Goal: Subscribe to service/newsletter: Subscribe to service/newsletter

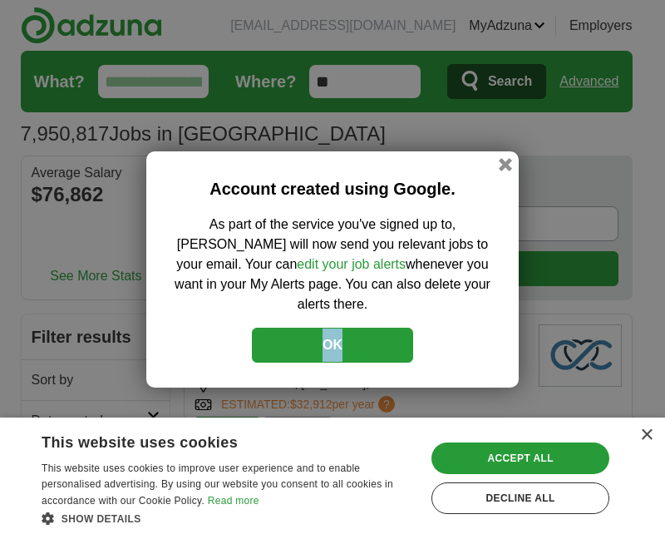
drag, startPoint x: 358, startPoint y: 315, endPoint x: 368, endPoint y: 333, distance: 20.1
click at [368, 333] on div "Account created using Google. As part of the service you've signed up to, [PERS…" at bounding box center [332, 269] width 372 height 236
click at [368, 333] on button "OK" at bounding box center [332, 345] width 161 height 35
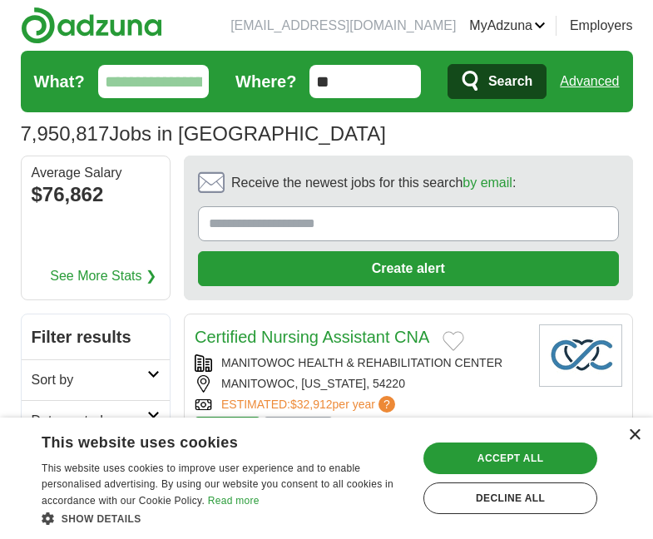
click at [632, 441] on div "×" at bounding box center [634, 435] width 12 height 12
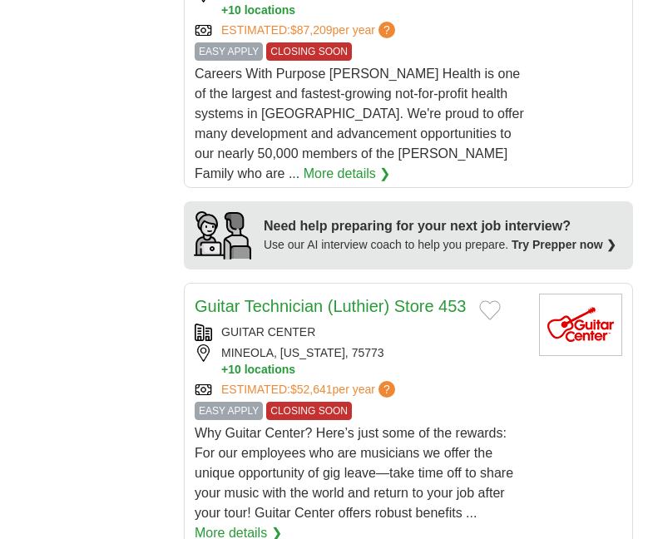
scroll to position [1829, 0]
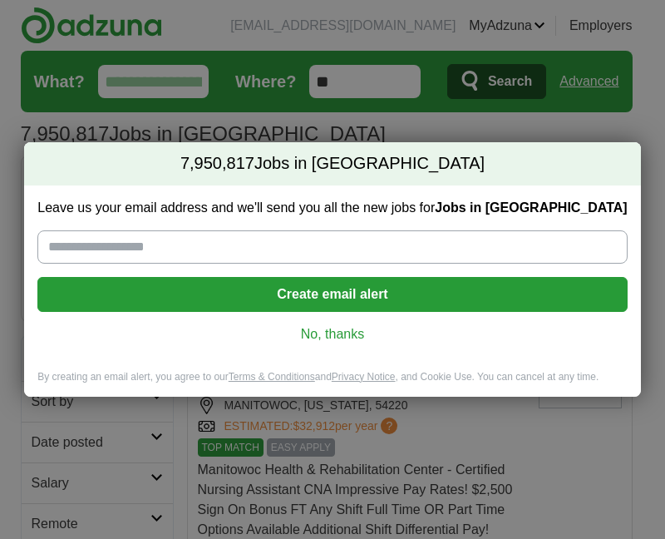
click at [253, 263] on div "Leave us your email address and we'll send you all the new jobs for Jobs in [GE…" at bounding box center [332, 277] width 616 height 185
drag, startPoint x: 253, startPoint y: 263, endPoint x: 272, endPoint y: 242, distance: 28.2
click at [272, 242] on div "Leave us your email address and we'll send you all the new jobs for Jobs in [GE…" at bounding box center [332, 277] width 616 height 185
click at [272, 242] on input "Leave us your email address and we'll send you all the new jobs for Jobs in [GE…" at bounding box center [331, 246] width 589 height 33
type input "**********"
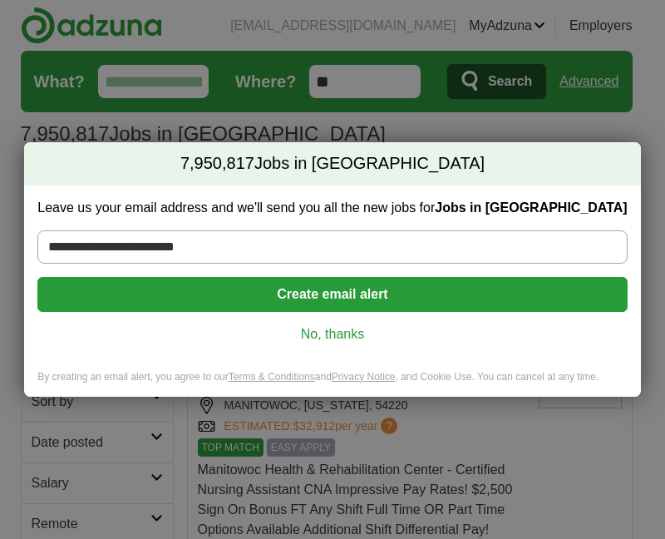
click at [220, 308] on button "Create email alert" at bounding box center [331, 294] width 589 height 35
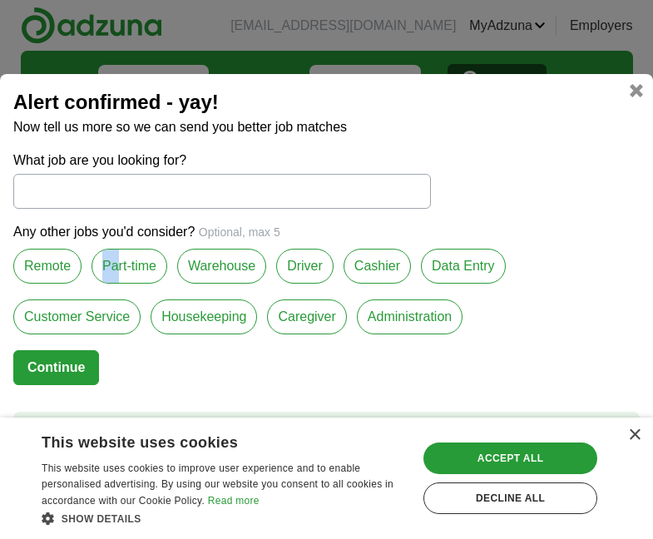
drag, startPoint x: 117, startPoint y: 269, endPoint x: 68, endPoint y: 264, distance: 49.2
click at [68, 264] on div "Any other jobs you'd consider? Optional, max 5 Remote Part-time Warehouse Drive…" at bounding box center [326, 286] width 626 height 128
click at [68, 264] on label "Remote" at bounding box center [47, 266] width 68 height 35
click at [123, 266] on label "Part-time" at bounding box center [129, 266] width 76 height 35
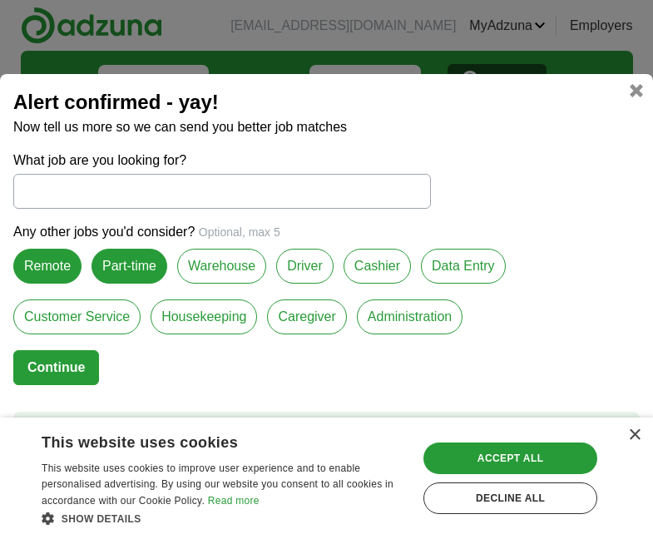
click at [382, 274] on label "Cashier" at bounding box center [376, 266] width 67 height 35
click at [102, 328] on label "Customer Service" at bounding box center [76, 316] width 127 height 35
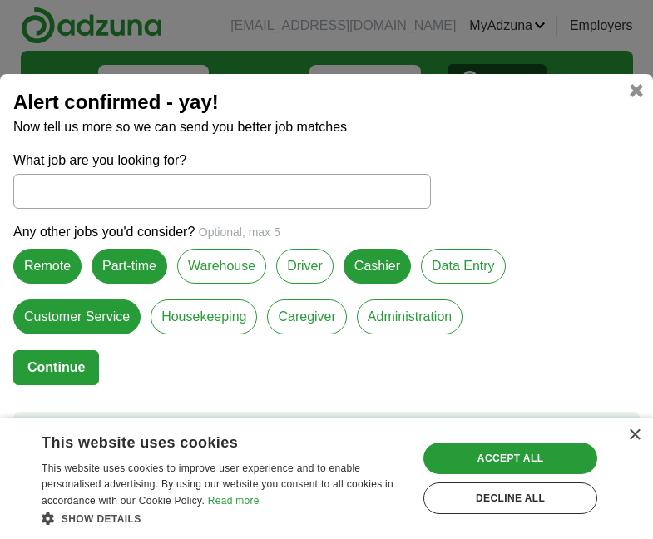
click at [225, 322] on label "Housekeeping" at bounding box center [203, 316] width 106 height 35
click at [64, 367] on button "Continue" at bounding box center [56, 367] width 86 height 35
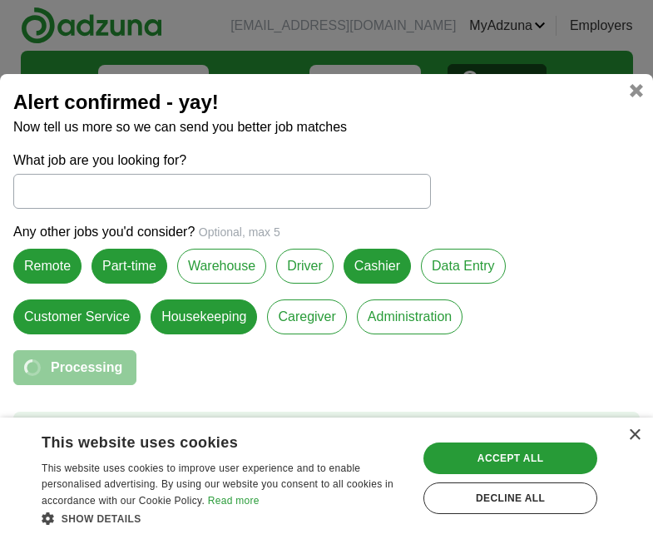
click at [242, 190] on input "What job are you looking for?" at bounding box center [221, 191] width 417 height 35
click at [638, 437] on div "×" at bounding box center [634, 435] width 12 height 12
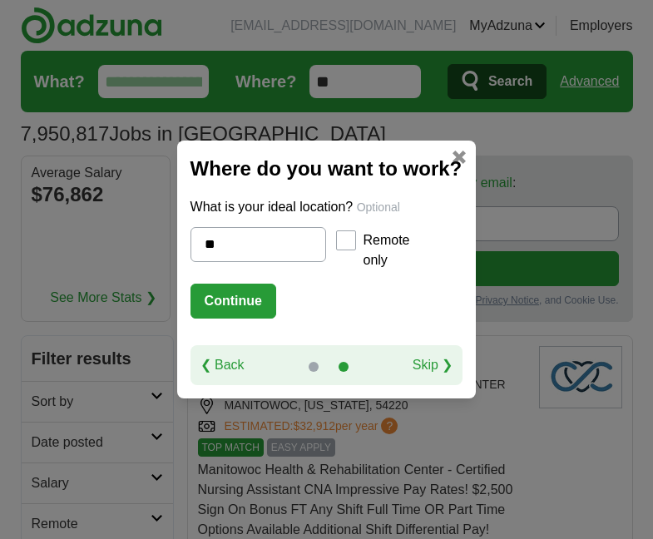
click at [245, 298] on button "Continue" at bounding box center [233, 300] width 86 height 35
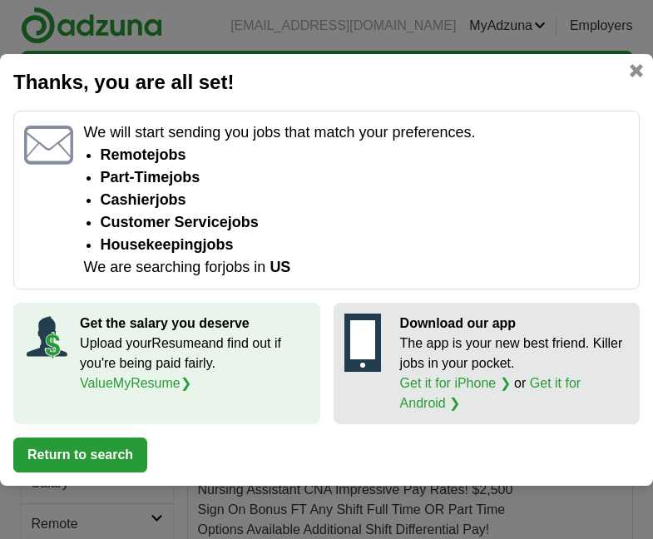
click at [118, 460] on button "Return to search" at bounding box center [80, 454] width 134 height 35
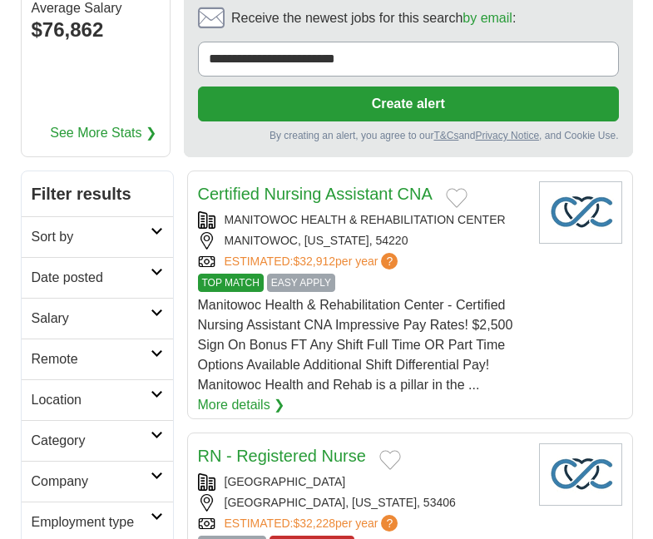
scroll to position [200, 0]
